Goal: Check status: Check status

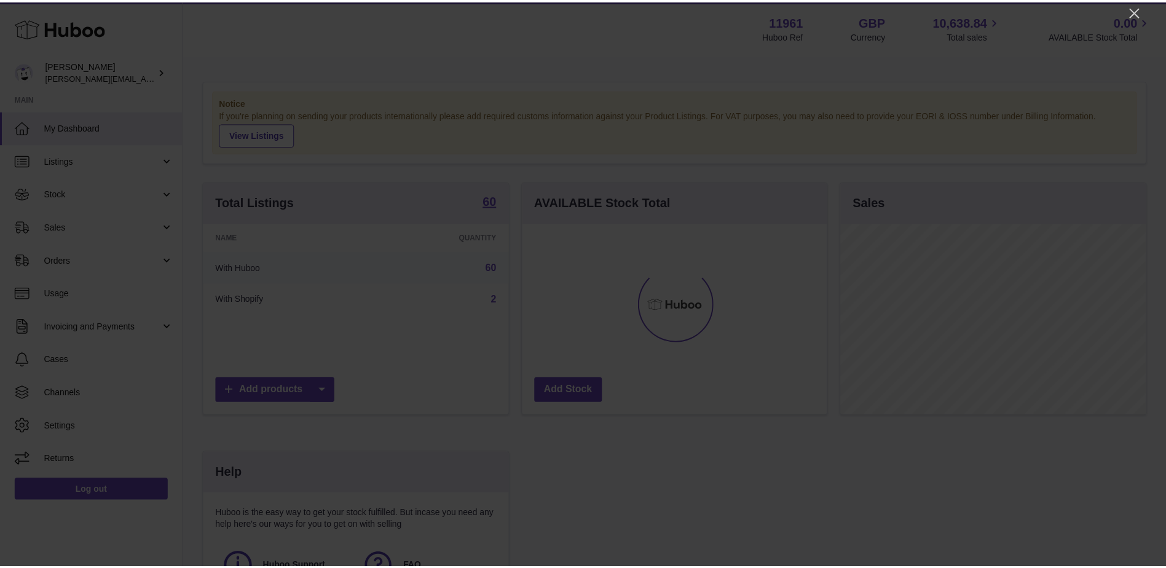
scroll to position [192, 307]
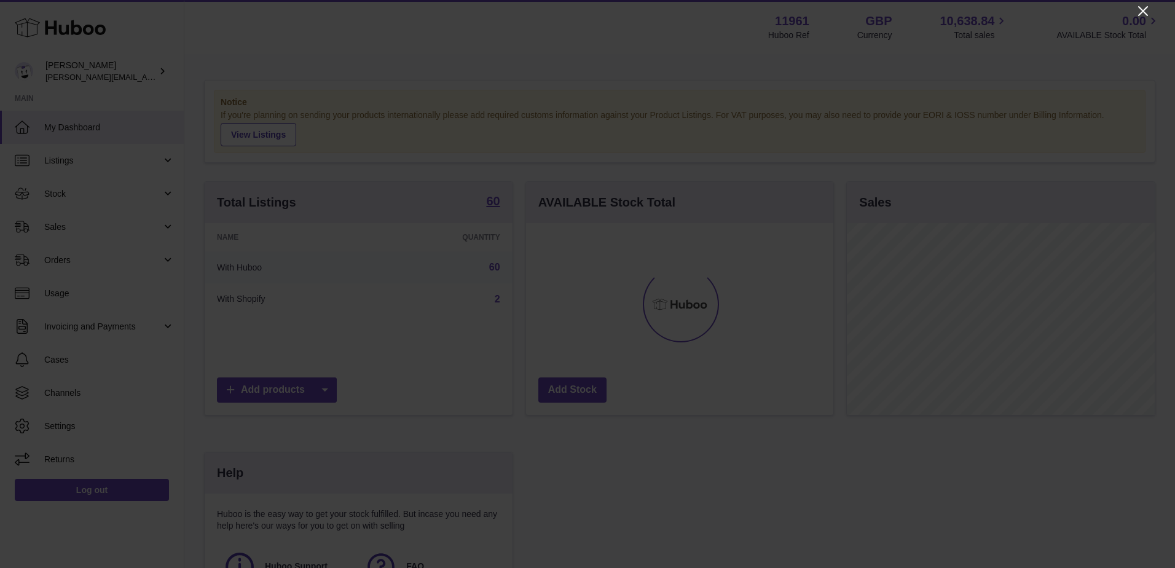
click at [1143, 9] on icon "Close" at bounding box center [1143, 11] width 15 height 15
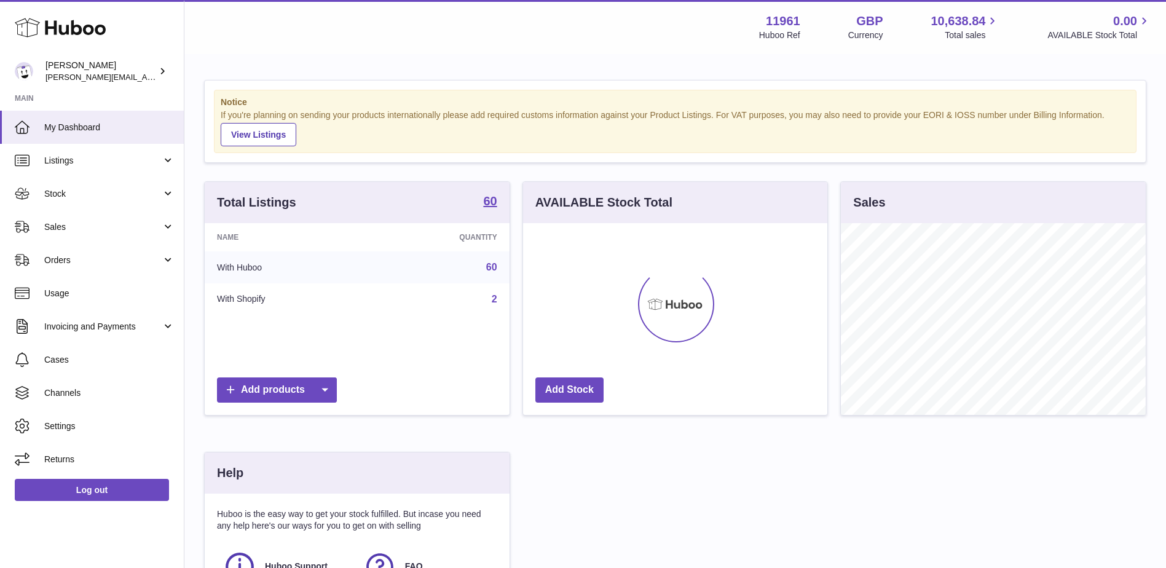
scroll to position [614453, 614340]
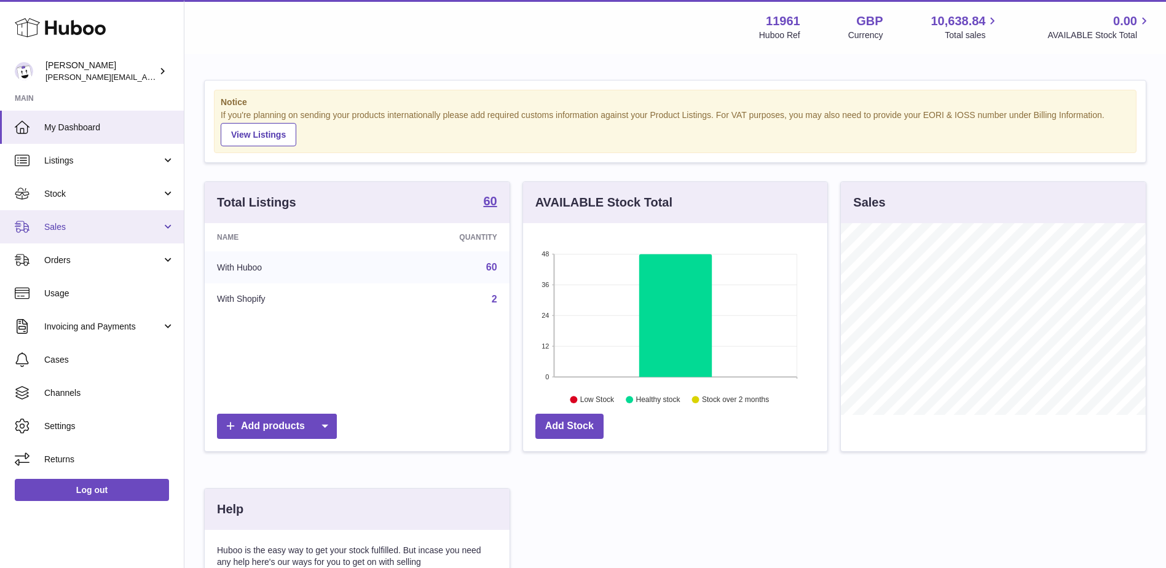
click at [52, 234] on link "Sales" at bounding box center [92, 226] width 184 height 33
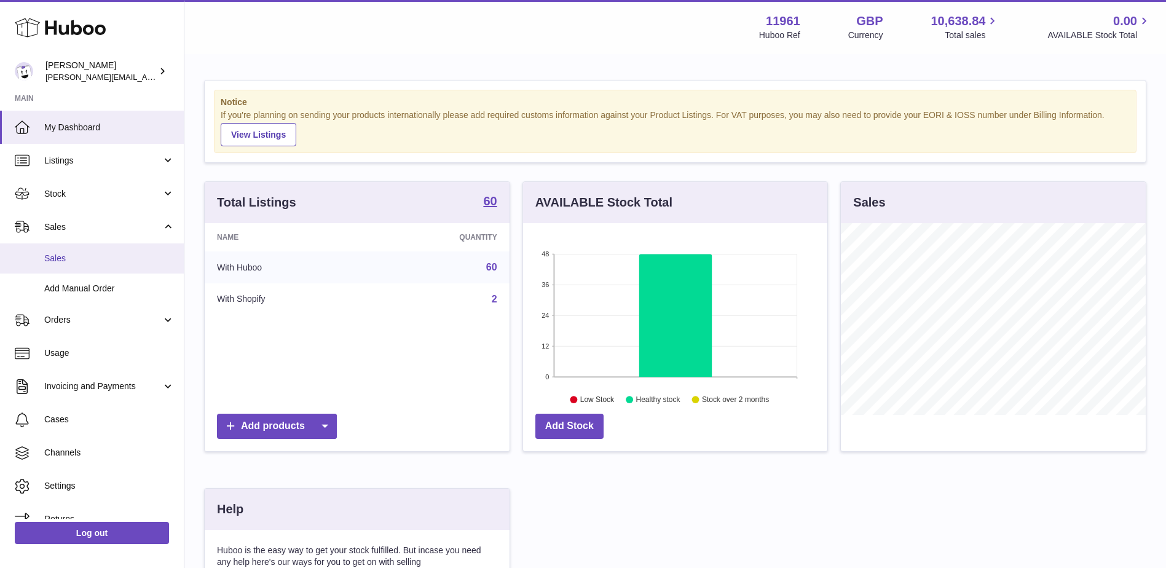
click at [71, 270] on link "Sales" at bounding box center [92, 258] width 184 height 30
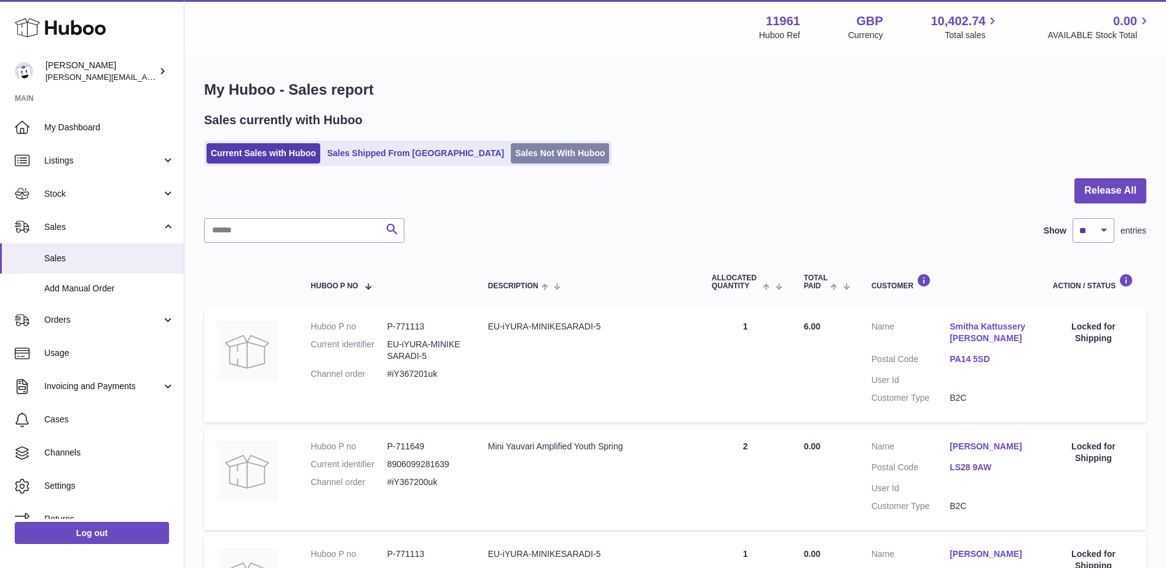
click at [511, 143] on link "Sales Not With Huboo" at bounding box center [560, 153] width 98 height 20
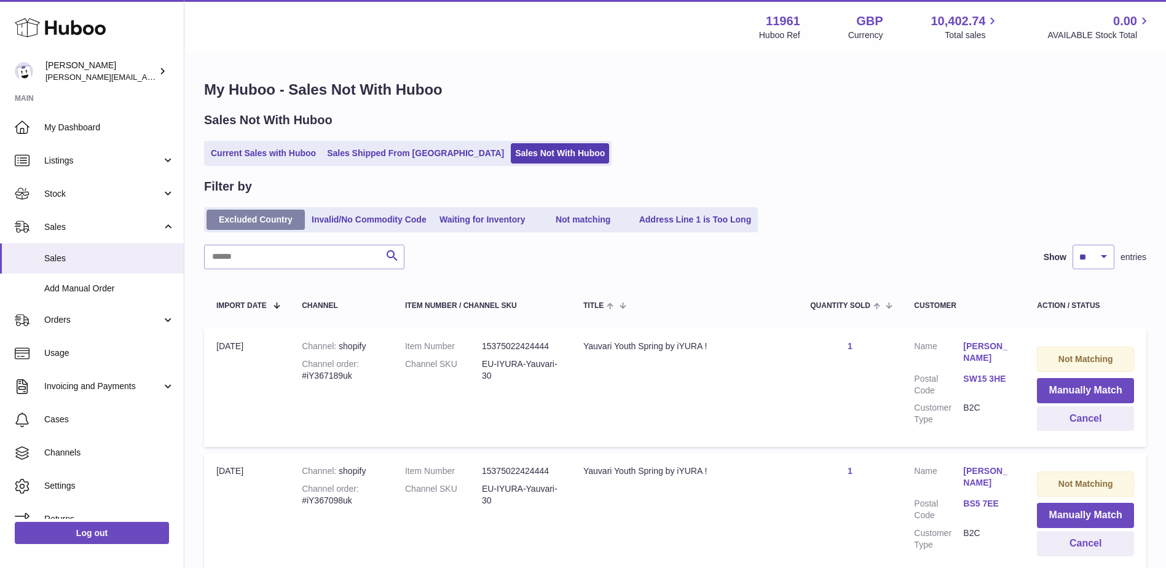
click at [252, 229] on link "Excluded Country" at bounding box center [256, 220] width 98 height 20
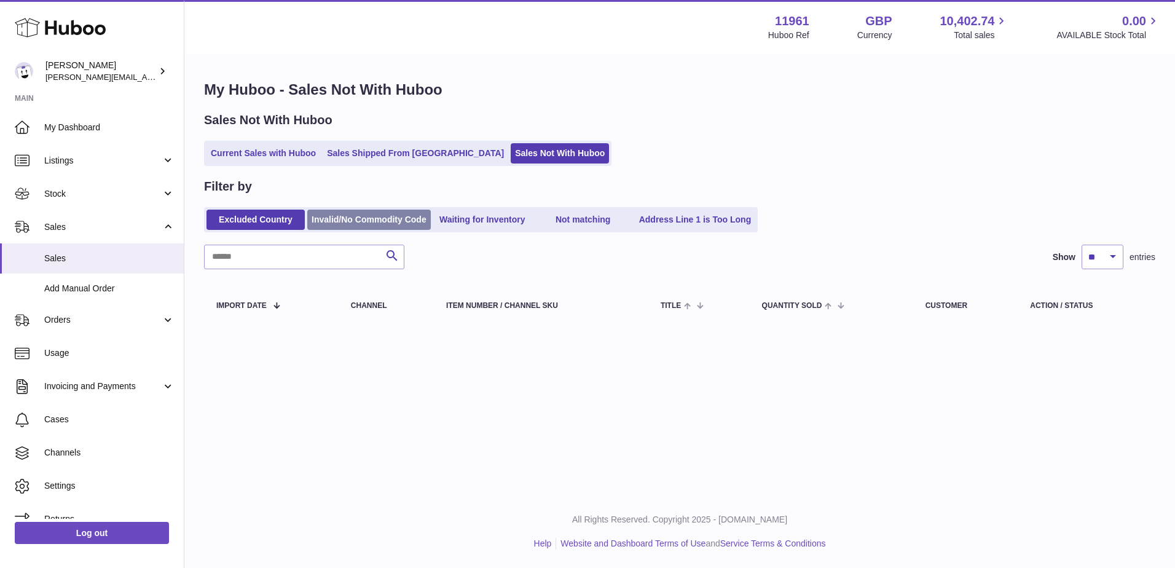
click at [362, 212] on link "Invalid/No Commodity Code" at bounding box center [369, 220] width 124 height 20
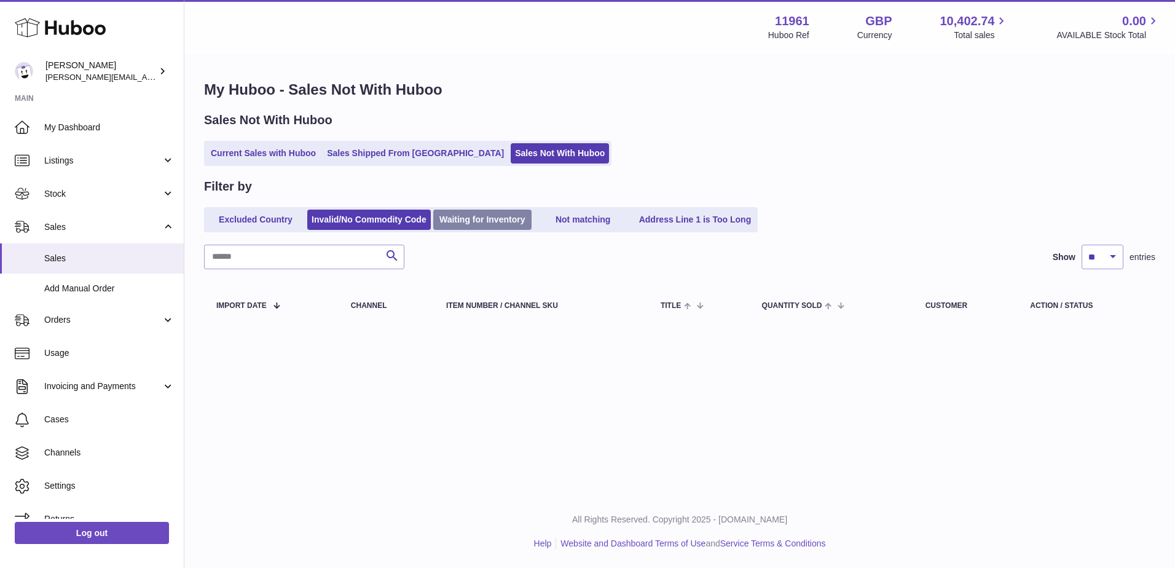
click at [487, 220] on link "Waiting for Inventory" at bounding box center [482, 220] width 98 height 20
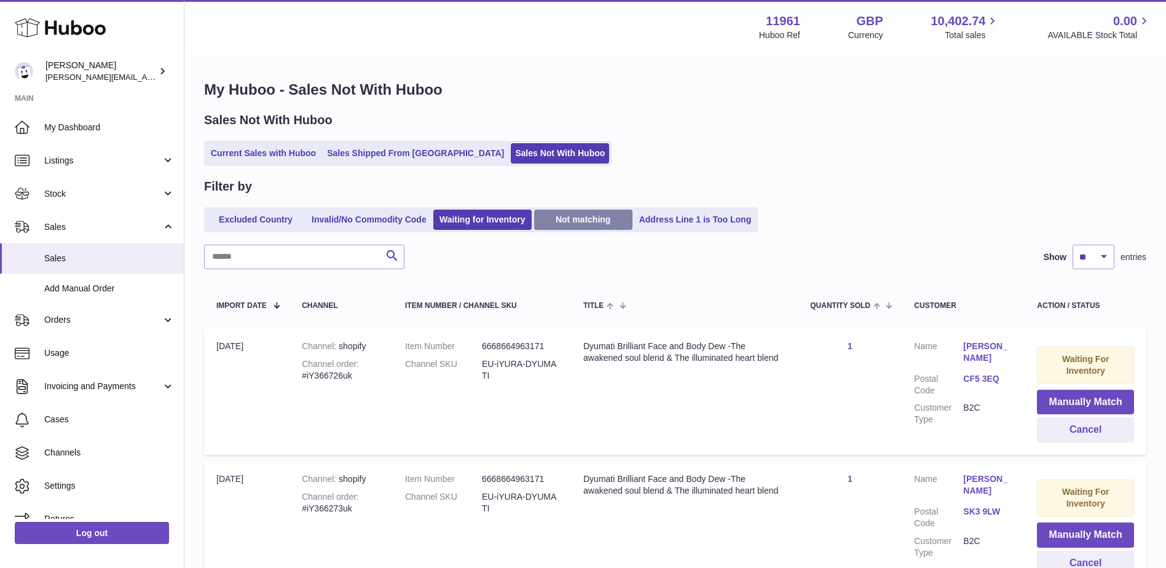
click at [586, 218] on link "Not matching" at bounding box center [583, 220] width 98 height 20
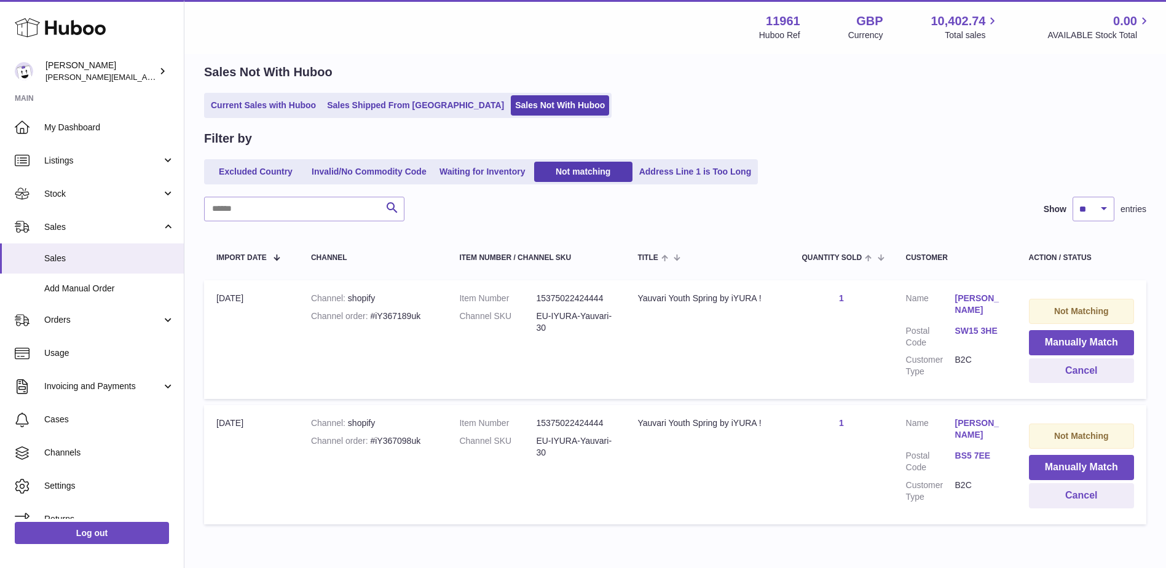
scroll to position [103, 0]
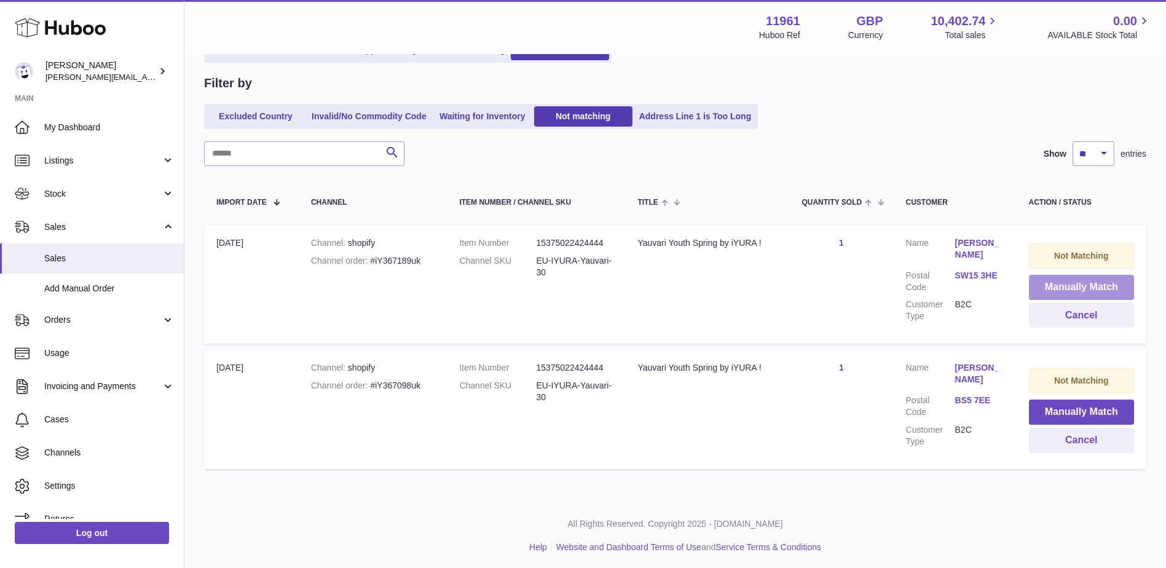
click at [1048, 283] on button "Manually Match" at bounding box center [1081, 287] width 105 height 25
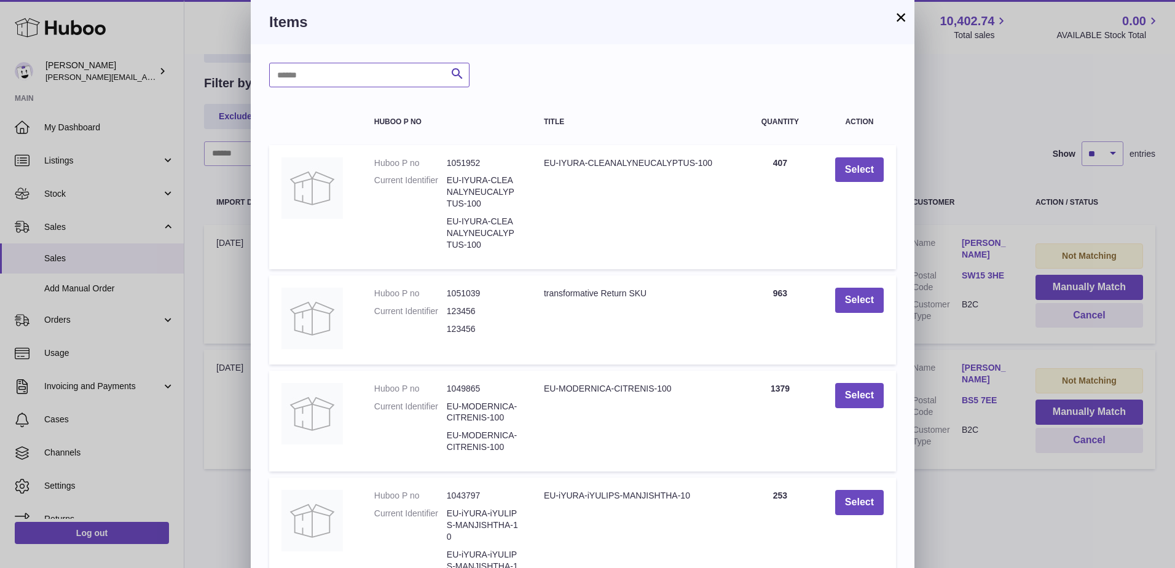
click at [329, 81] on input "text" at bounding box center [369, 75] width 200 height 25
type input "*******"
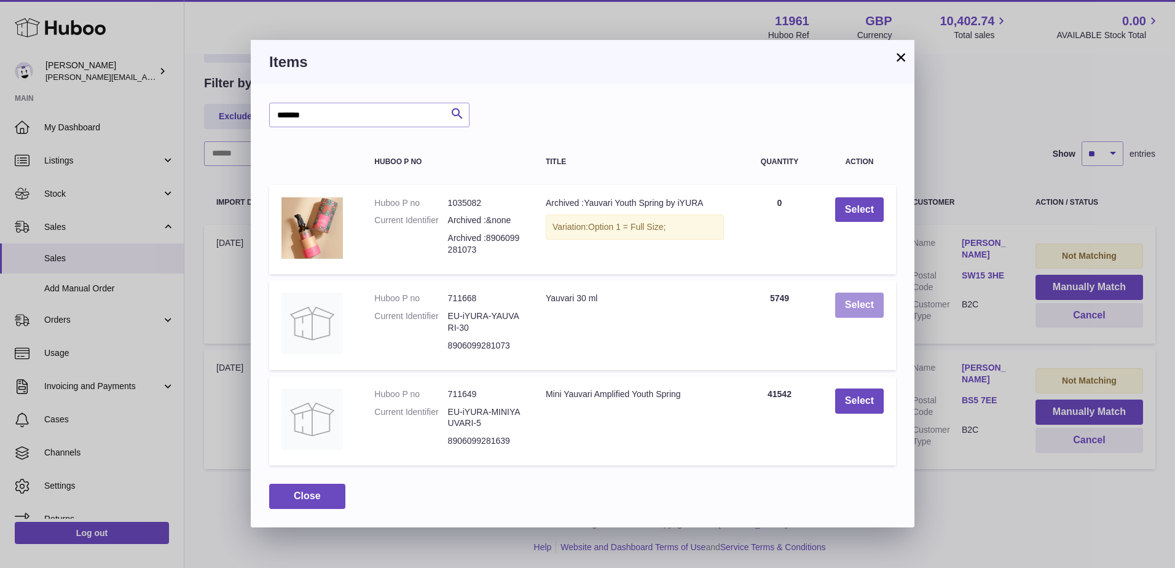
click at [876, 305] on button "Select" at bounding box center [859, 305] width 49 height 25
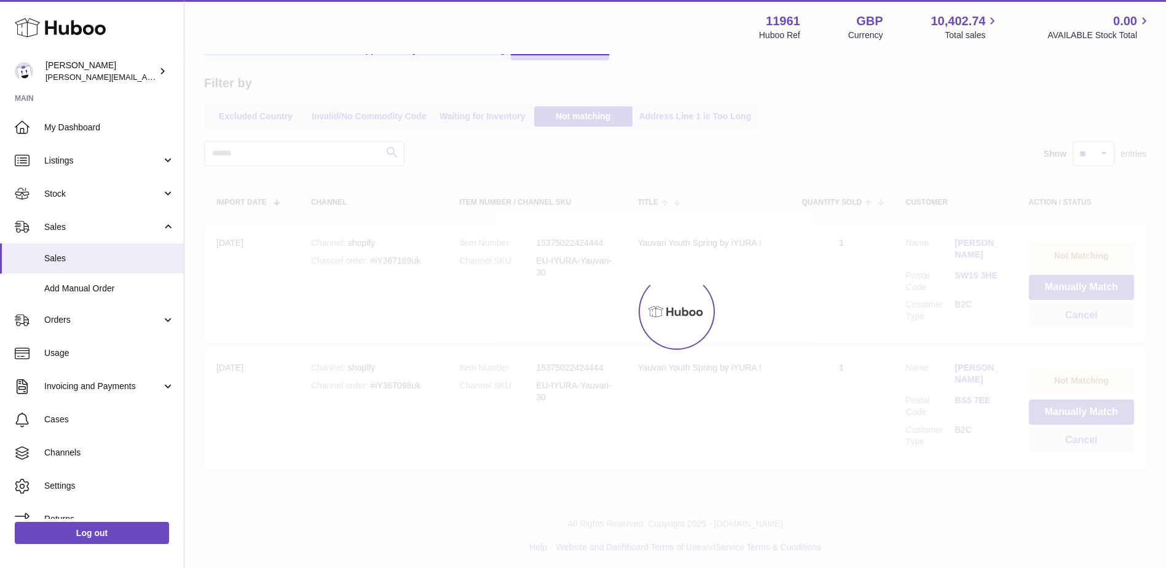
scroll to position [0, 0]
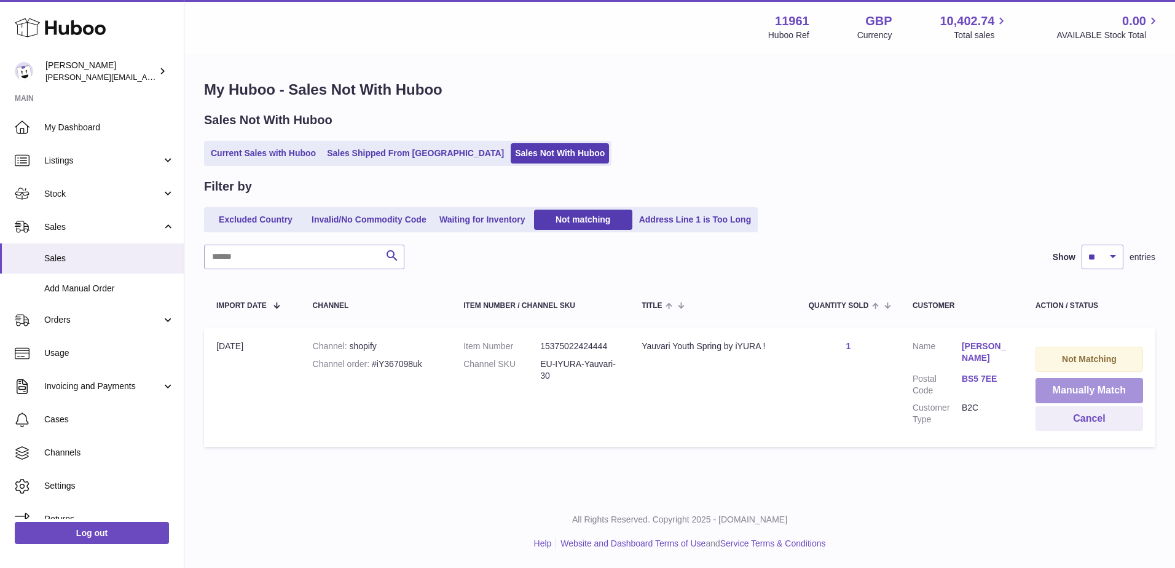
click at [1106, 390] on button "Manually Match" at bounding box center [1090, 390] width 108 height 25
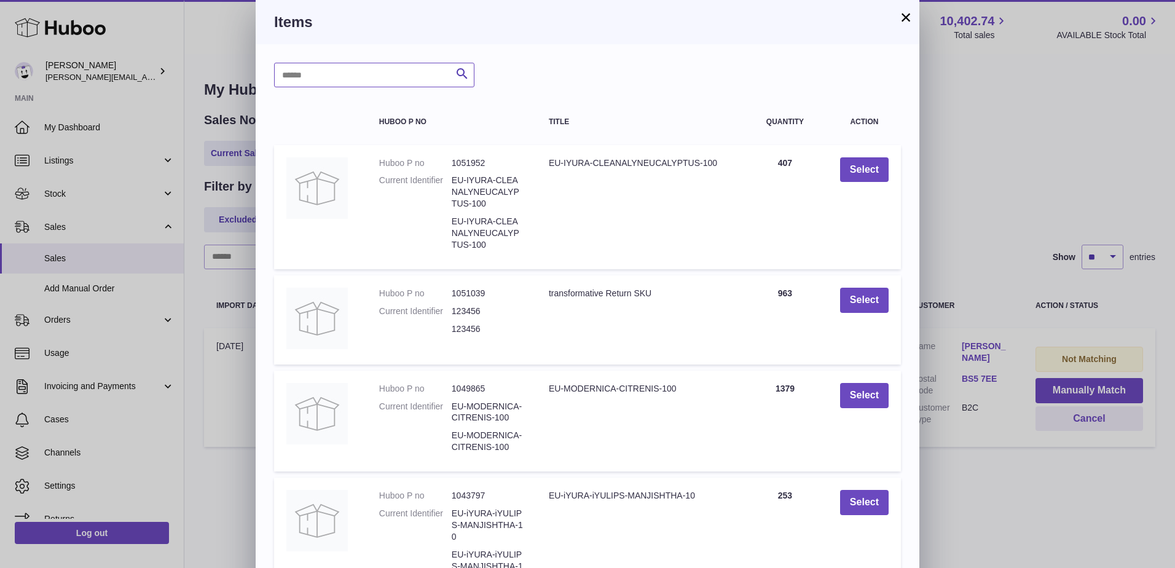
click at [363, 80] on input "text" at bounding box center [374, 75] width 200 height 25
type input "*******"
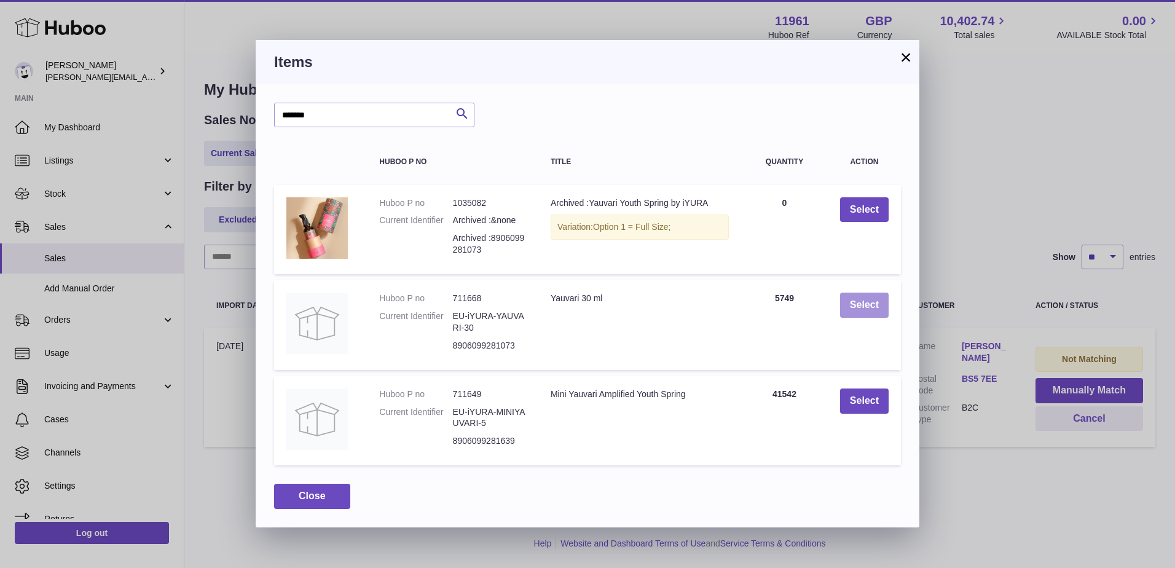
click at [868, 308] on button "Select" at bounding box center [864, 305] width 49 height 25
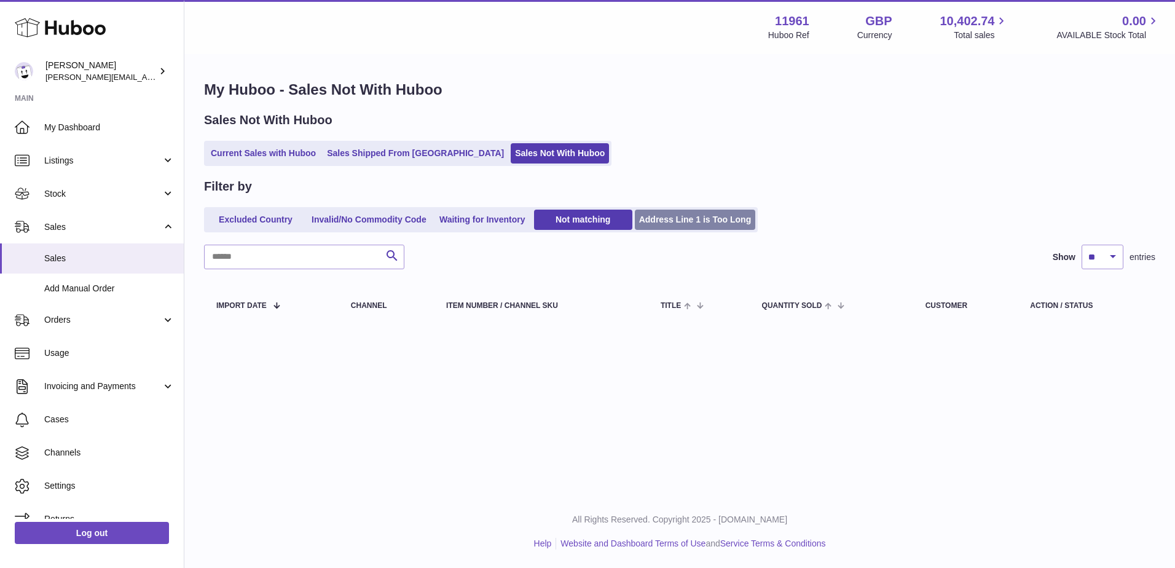
click at [671, 218] on link "Address Line 1 is Too Long" at bounding box center [695, 220] width 121 height 20
click at [575, 219] on link "Not matching" at bounding box center [583, 220] width 98 height 20
click at [511, 218] on link "Waiting for Inventory" at bounding box center [482, 220] width 98 height 20
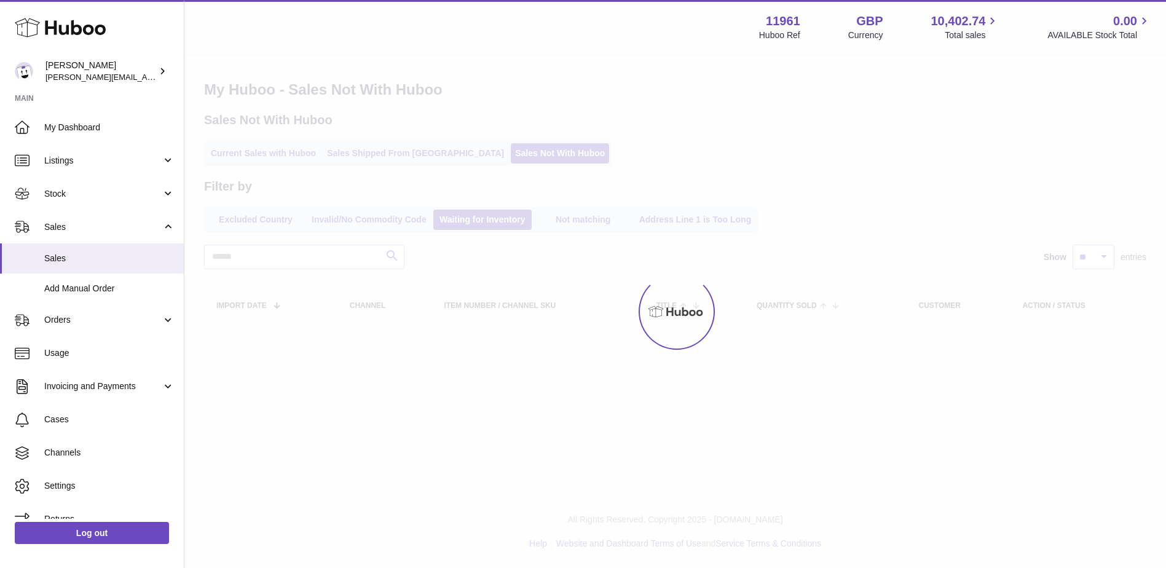
click at [380, 216] on link "Invalid/No Commodity Code" at bounding box center [369, 220] width 124 height 20
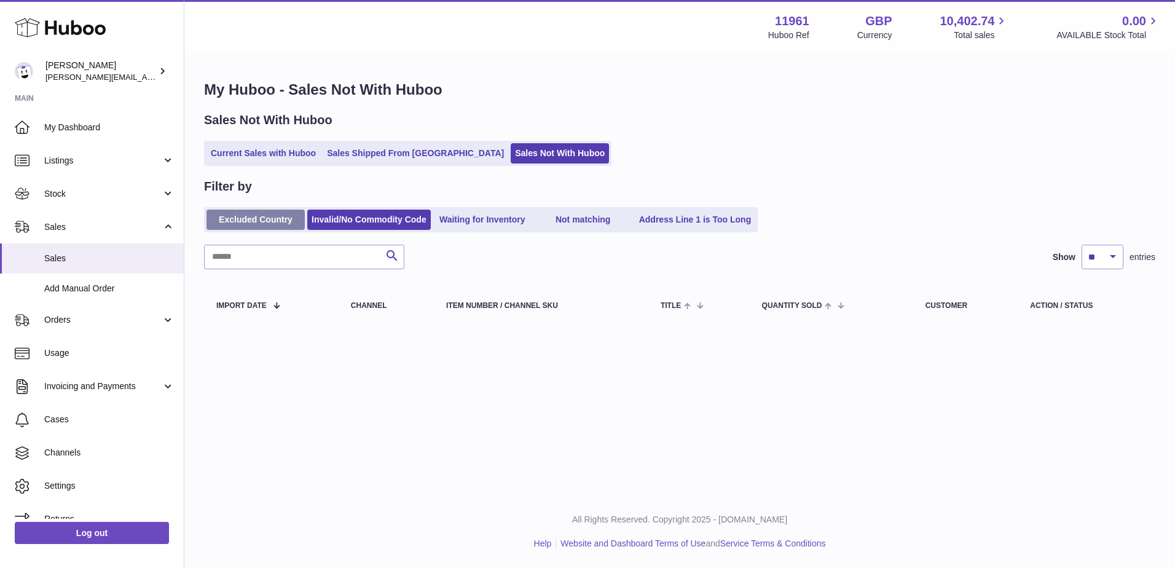
click at [261, 217] on link "Excluded Country" at bounding box center [256, 220] width 98 height 20
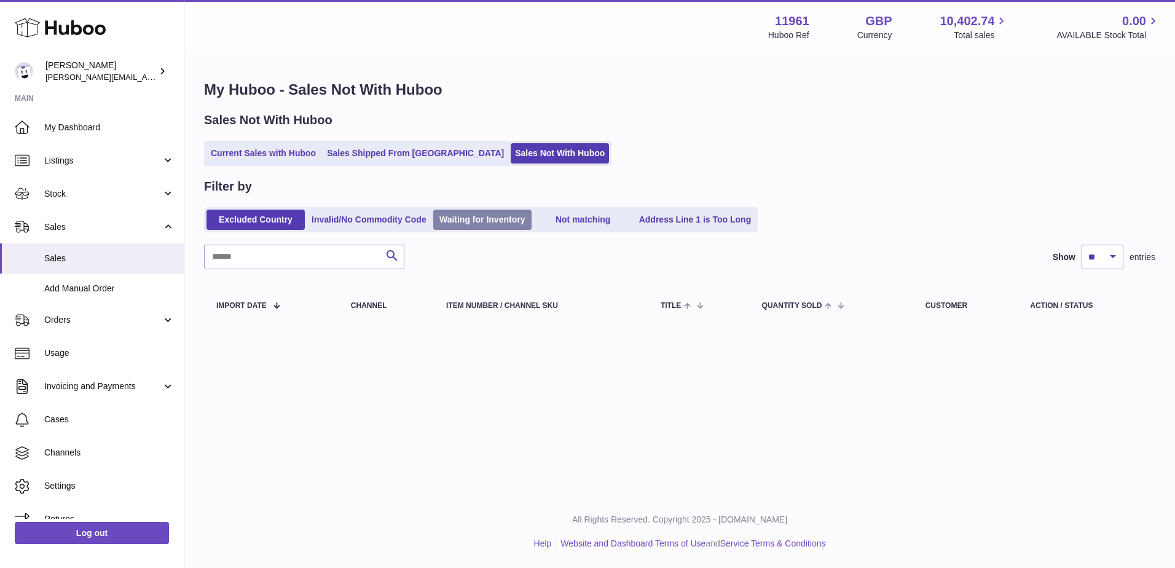
click at [521, 215] on link "Waiting for Inventory" at bounding box center [482, 220] width 98 height 20
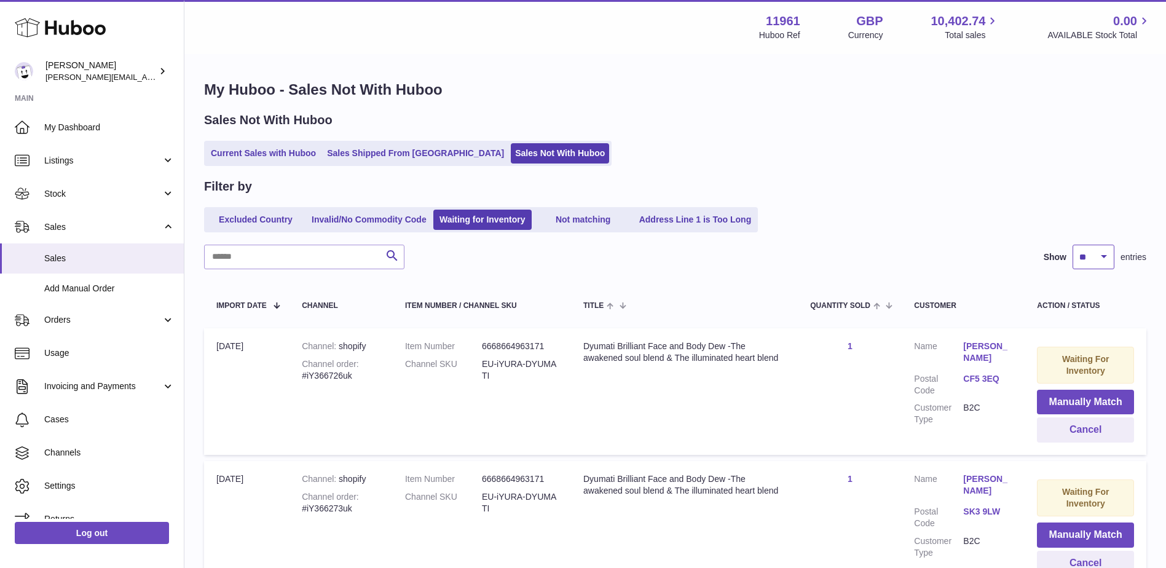
click at [1085, 252] on select "** ** ** ***" at bounding box center [1094, 257] width 42 height 25
select select "***"
click at [1073, 245] on select "** ** ** ***" at bounding box center [1094, 257] width 42 height 25
click at [741, 145] on div "Current Sales with Huboo Sales Shipped From Huboo Sales Not With Huboo" at bounding box center [675, 153] width 942 height 25
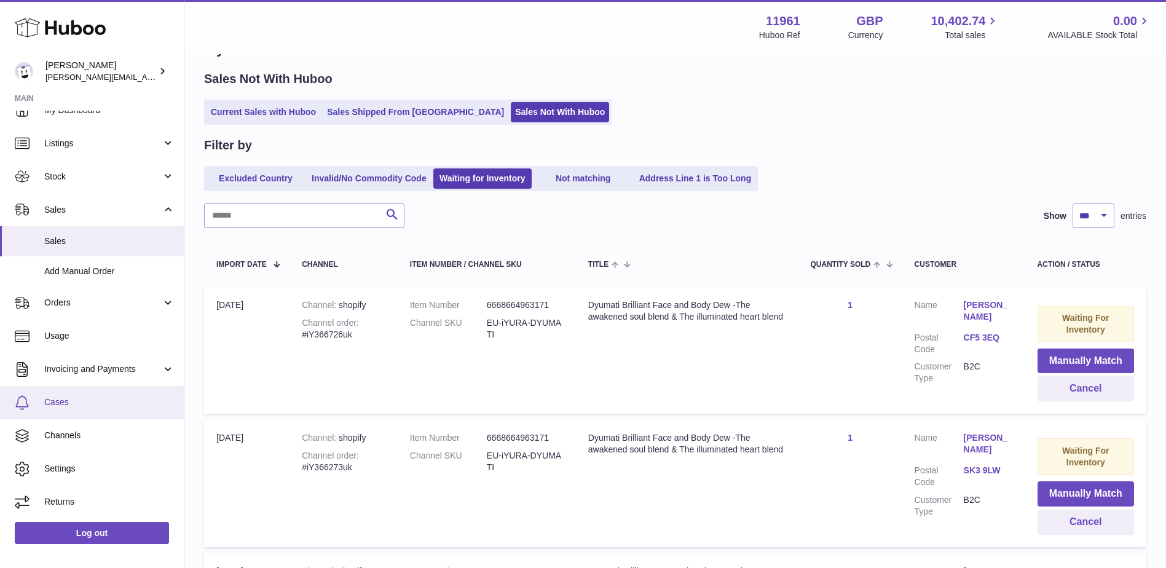
scroll to position [61, 0]
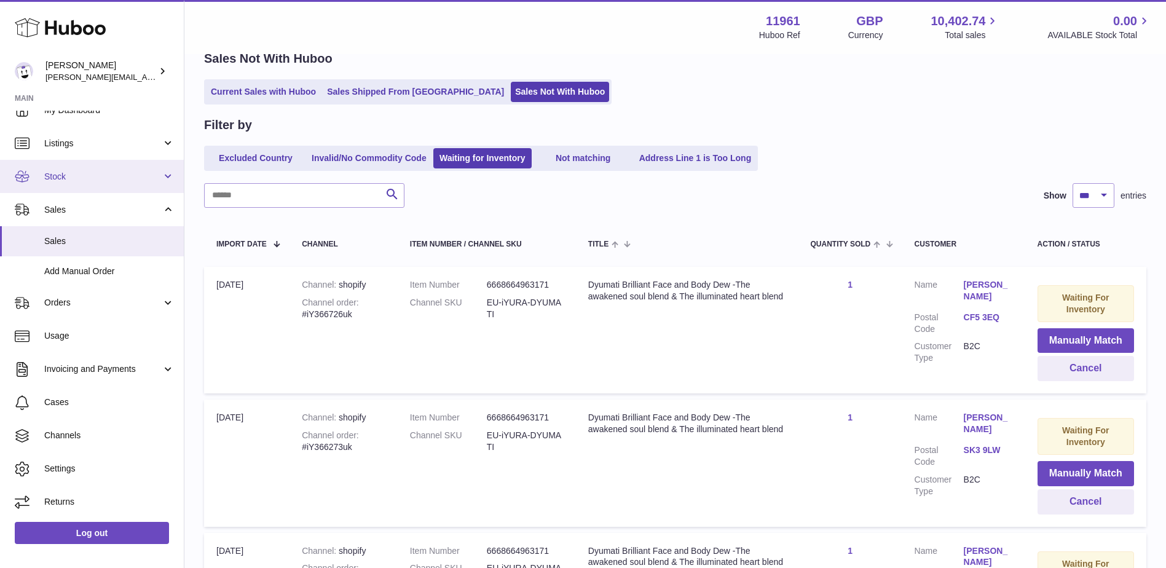
click at [90, 167] on link "Stock" at bounding box center [92, 176] width 184 height 33
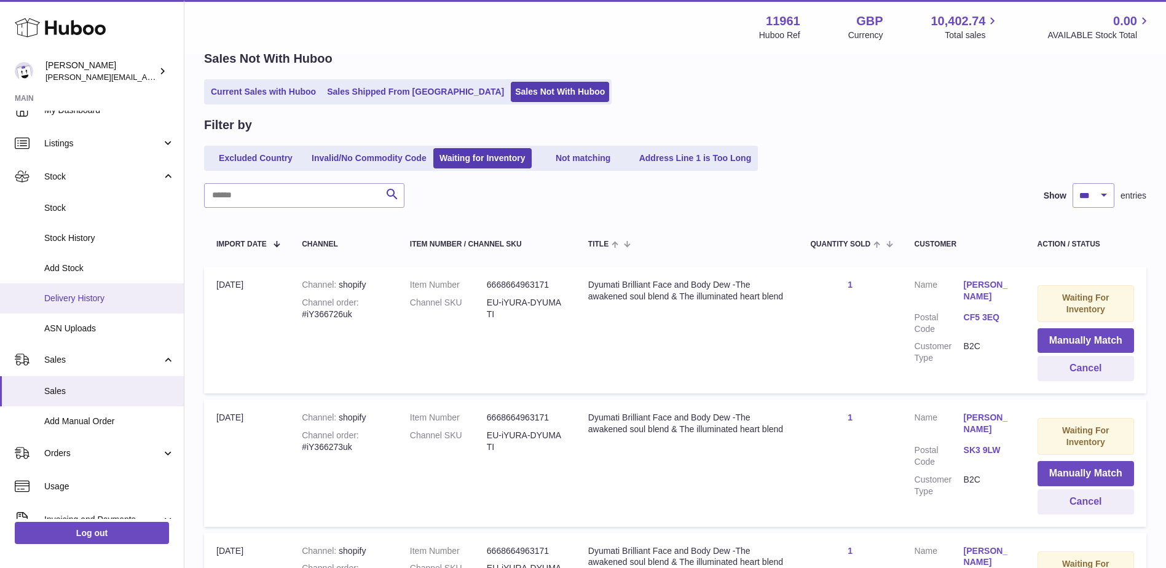
click at [82, 302] on span "Delivery History" at bounding box center [109, 299] width 130 height 12
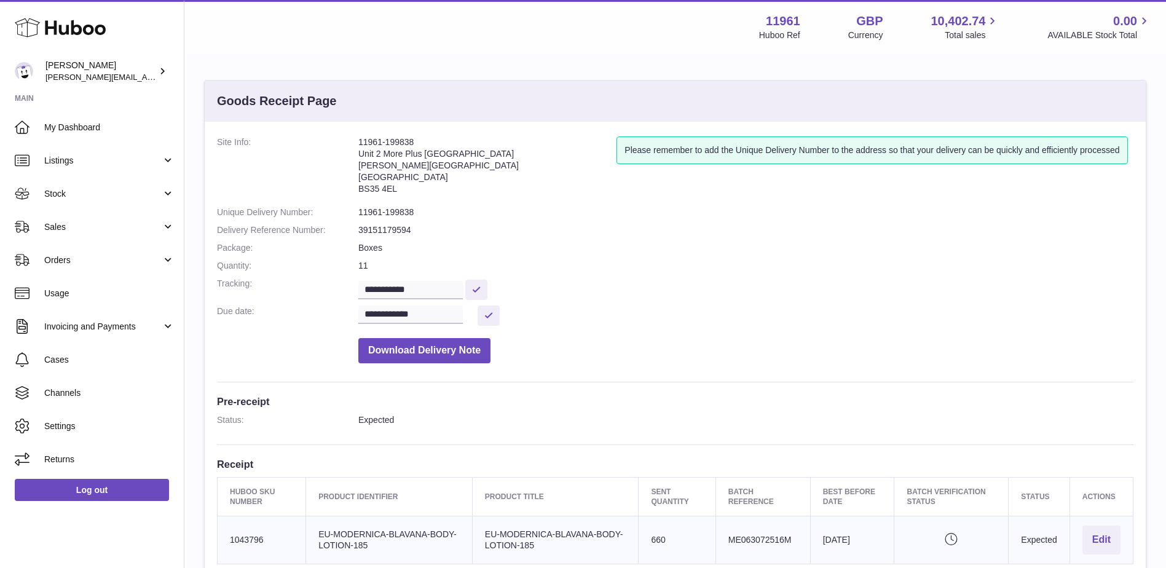
drag, startPoint x: 422, startPoint y: 143, endPoint x: 358, endPoint y: 143, distance: 63.9
click at [358, 143] on dl "**********" at bounding box center [675, 252] width 916 height 233
copy dl "11961-199838"
drag, startPoint x: 431, startPoint y: 294, endPoint x: 357, endPoint y: 294, distance: 74.4
click at [357, 294] on dl "**********" at bounding box center [675, 252] width 916 height 233
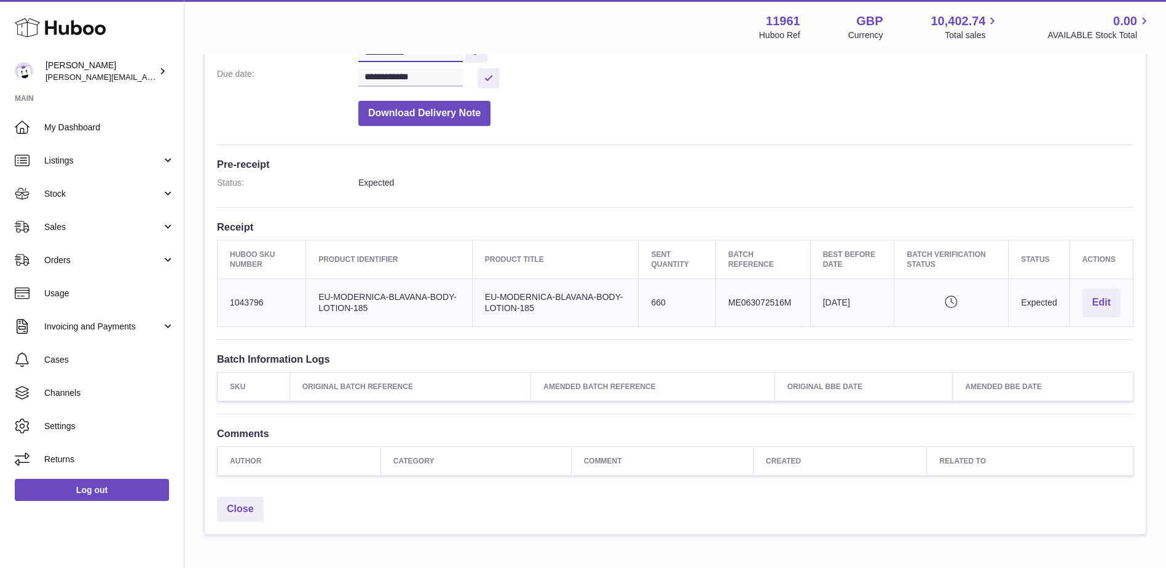
scroll to position [246, 0]
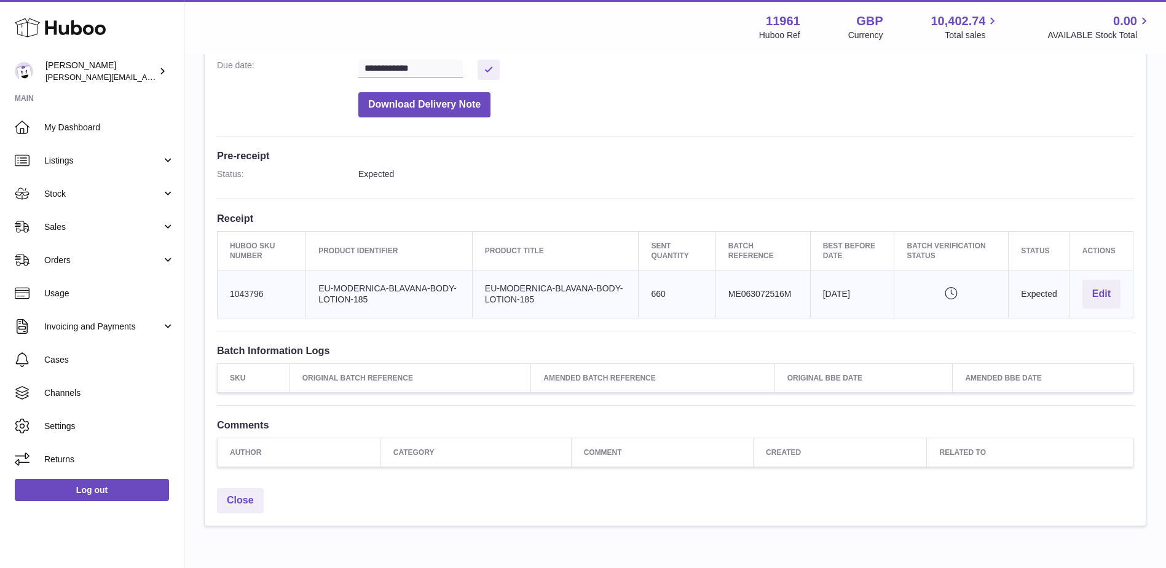
drag, startPoint x: 229, startPoint y: 291, endPoint x: 1071, endPoint y: 297, distance: 842.1
click at [1071, 297] on tr "Huboo SKU Number 1043796 Client Identifier EU-MODERNICA-BLAVANA-BODY-LOTION-185…" at bounding box center [676, 294] width 916 height 48
copy tr "1043796 Client Identifier EU-MODERNICA-BLAVANA-BODY-LOTION-185 Product title EU…"
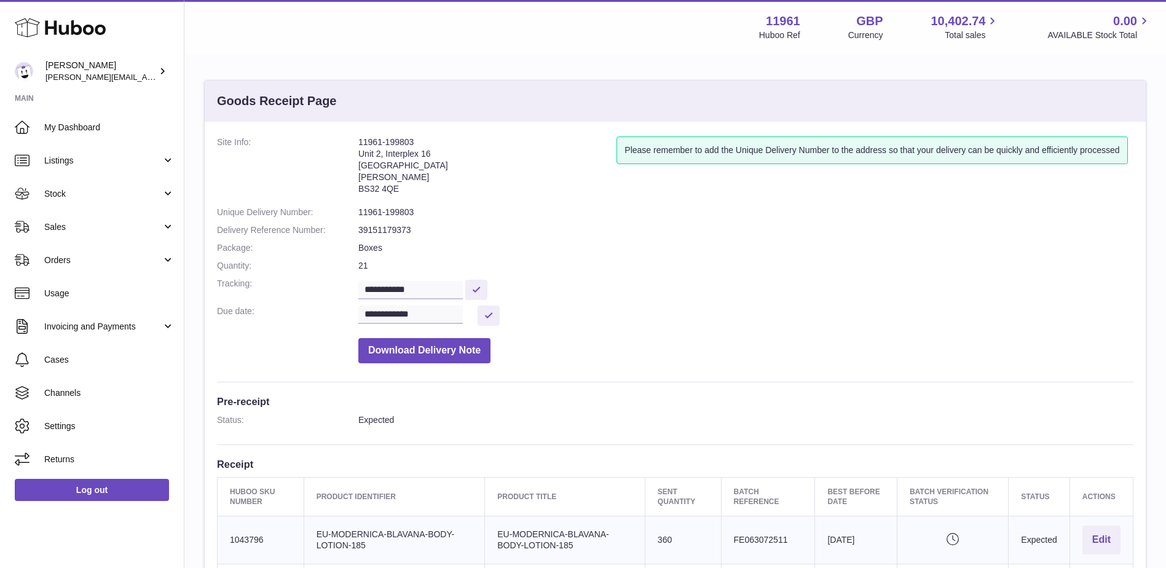
drag, startPoint x: 414, startPoint y: 145, endPoint x: 360, endPoint y: 146, distance: 53.5
click at [360, 146] on address "11961-199803 [STREET_ADDRESS][PERSON_NAME]" at bounding box center [487, 168] width 258 height 64
copy address "11961-199803"
drag, startPoint x: 424, startPoint y: 292, endPoint x: 337, endPoint y: 291, distance: 86.7
click at [337, 291] on dl "**********" at bounding box center [675, 252] width 916 height 233
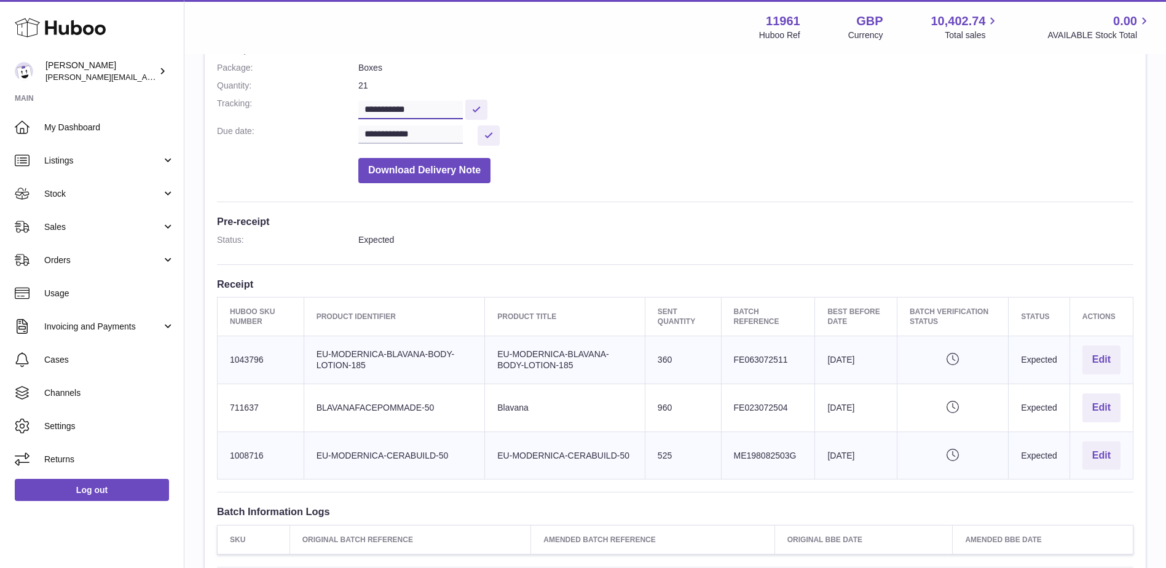
scroll to position [184, 0]
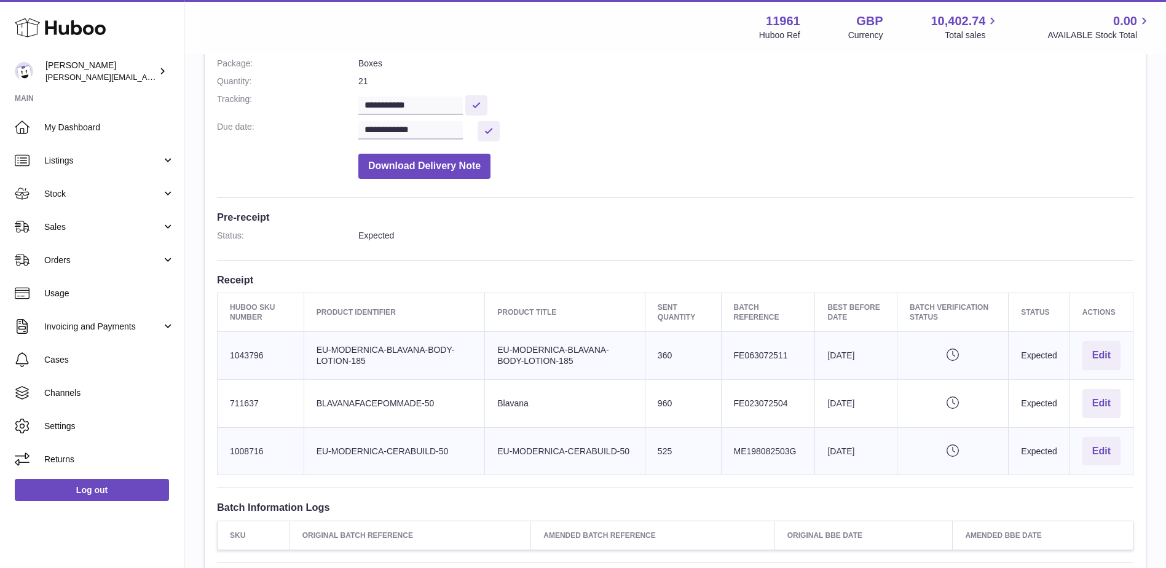
drag, startPoint x: 225, startPoint y: 356, endPoint x: 1135, endPoint y: 456, distance: 915.2
click at [1135, 456] on div "**********" at bounding box center [675, 288] width 941 height 702
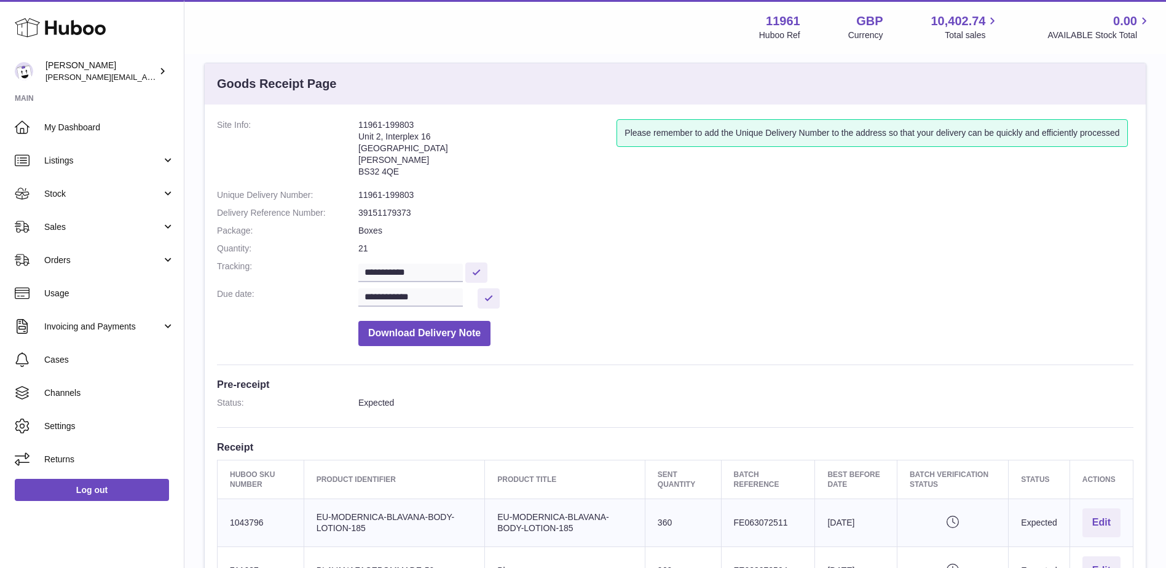
scroll to position [0, 0]
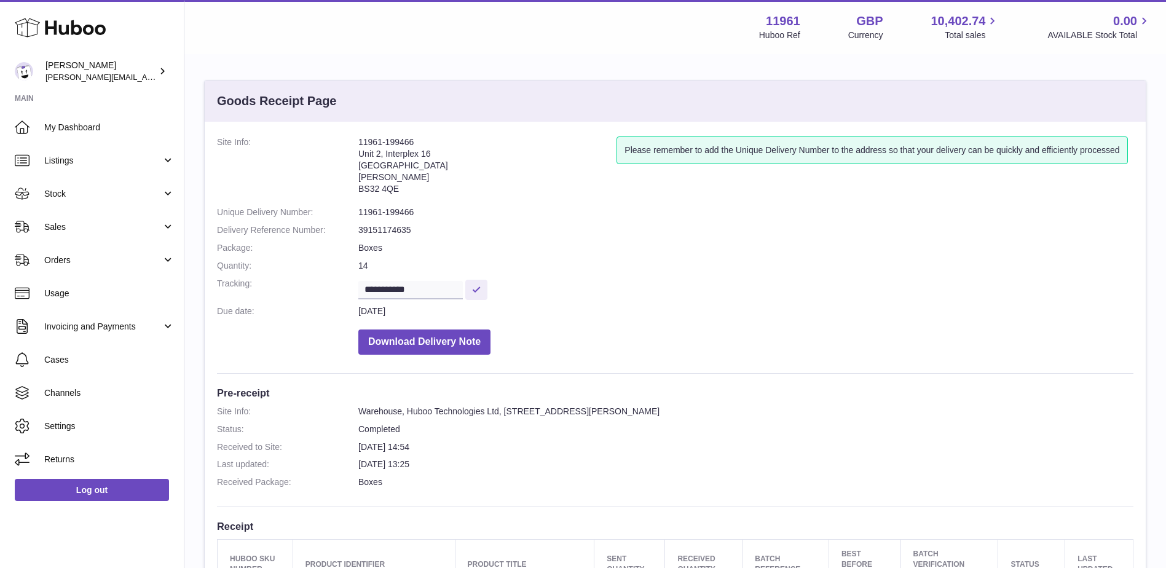
drag, startPoint x: 428, startPoint y: 138, endPoint x: 347, endPoint y: 151, distance: 82.7
click at [347, 151] on dl "**********" at bounding box center [675, 248] width 916 height 224
copy dl "11961-199466"
drag, startPoint x: 431, startPoint y: 285, endPoint x: 311, endPoint y: 297, distance: 120.5
click at [311, 297] on dl "**********" at bounding box center [675, 248] width 916 height 224
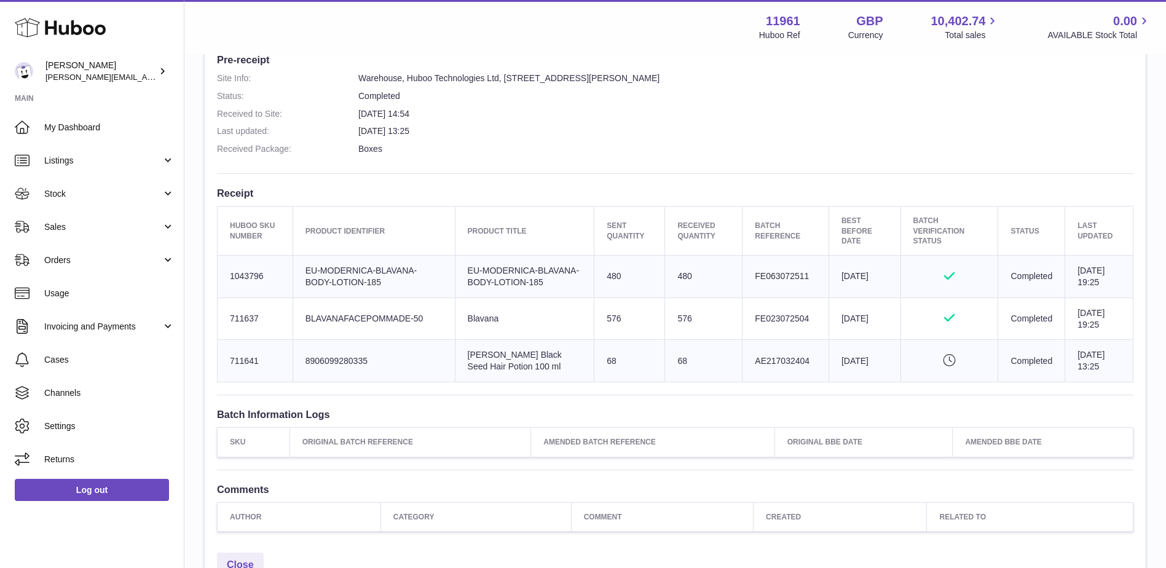
scroll to position [369, 0]
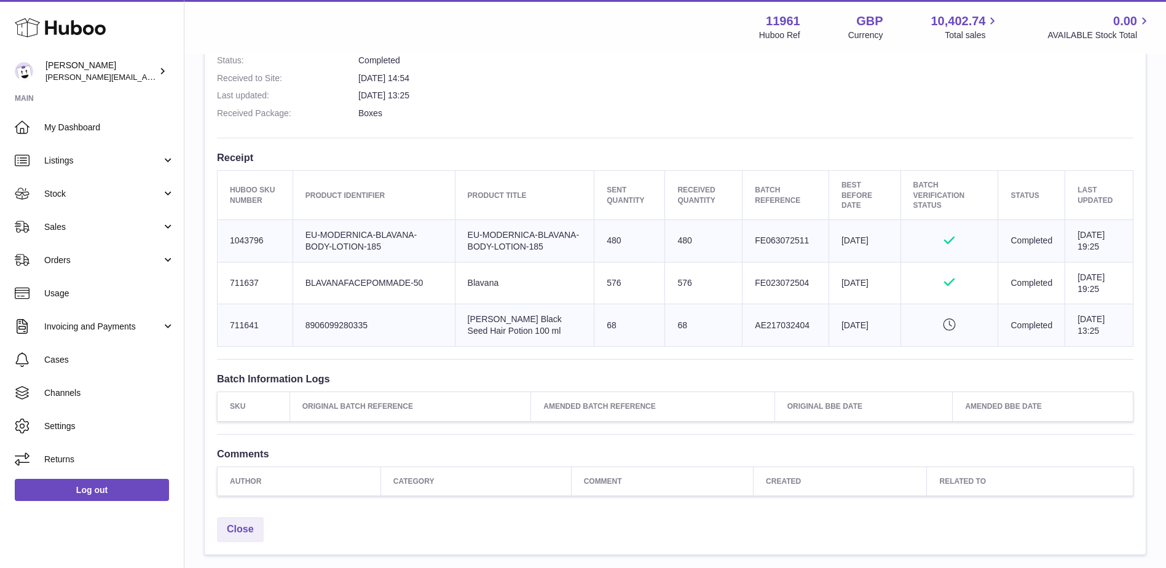
drag, startPoint x: 227, startPoint y: 245, endPoint x: 1116, endPoint y: 345, distance: 894.5
click at [1116, 345] on tbody "Huboo SKU Number 1043796 Client Identifier EU-MODERNICA-BLAVANA-BODY-LOTION-185…" at bounding box center [676, 282] width 916 height 127
copy tbody "1043796 Client Identifier EU-MODERNICA-BLAVANA-BODY-LOTION-185 Product title EU…"
